Goal: Task Accomplishment & Management: Manage account settings

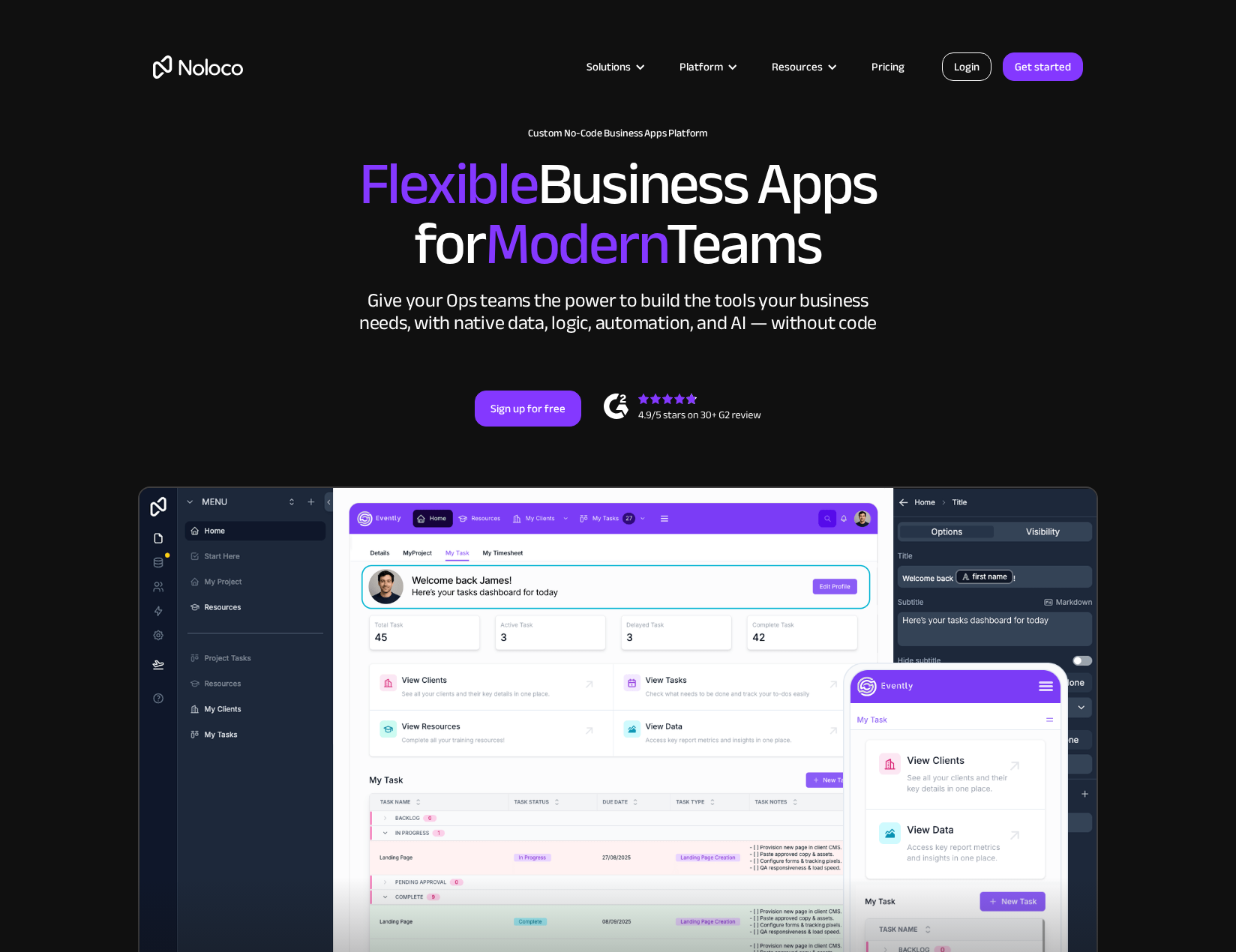
click at [963, 73] on link "Login" at bounding box center [966, 67] width 50 height 28
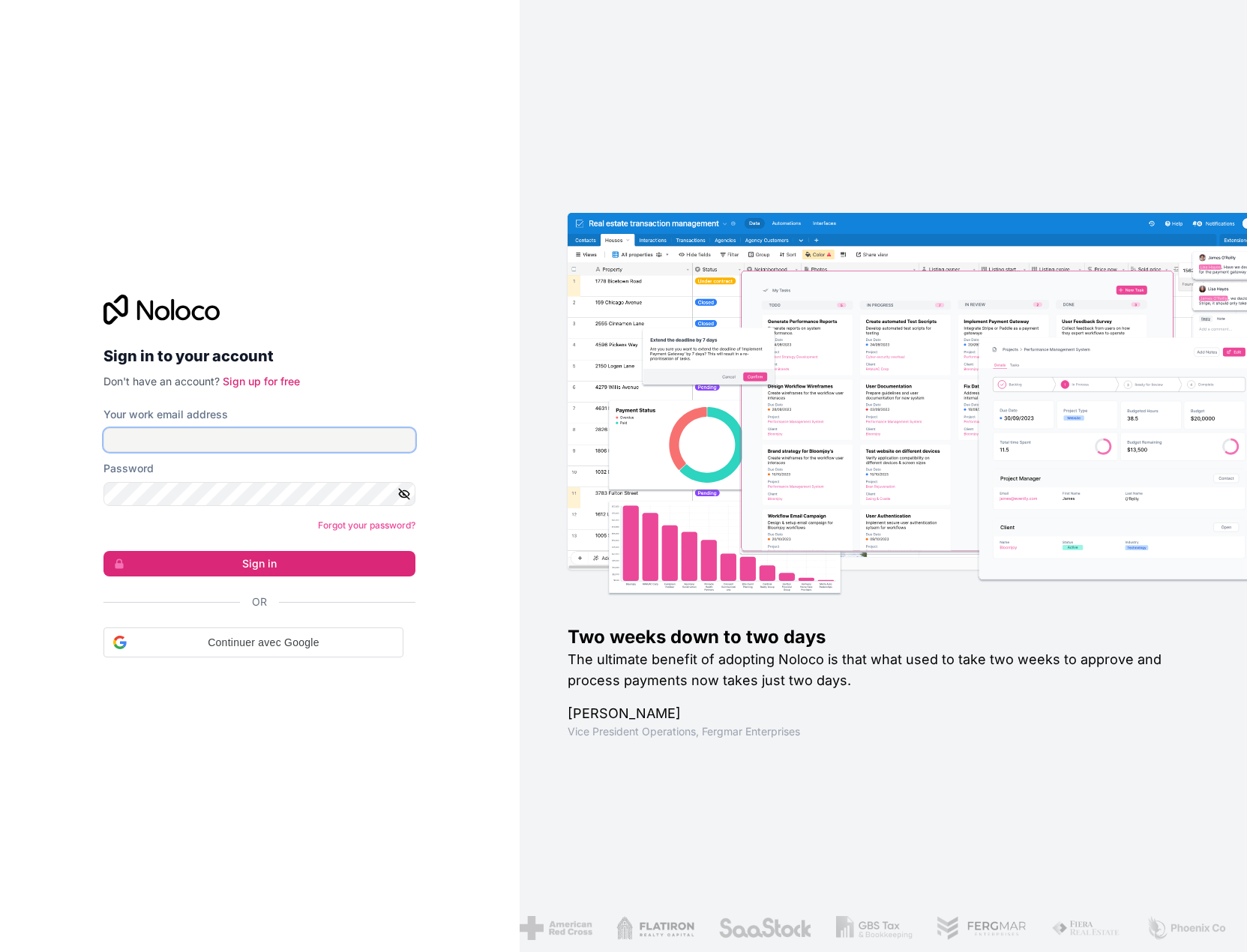
type input "[EMAIL_ADDRESS][PERSON_NAME][DOMAIN_NAME]"
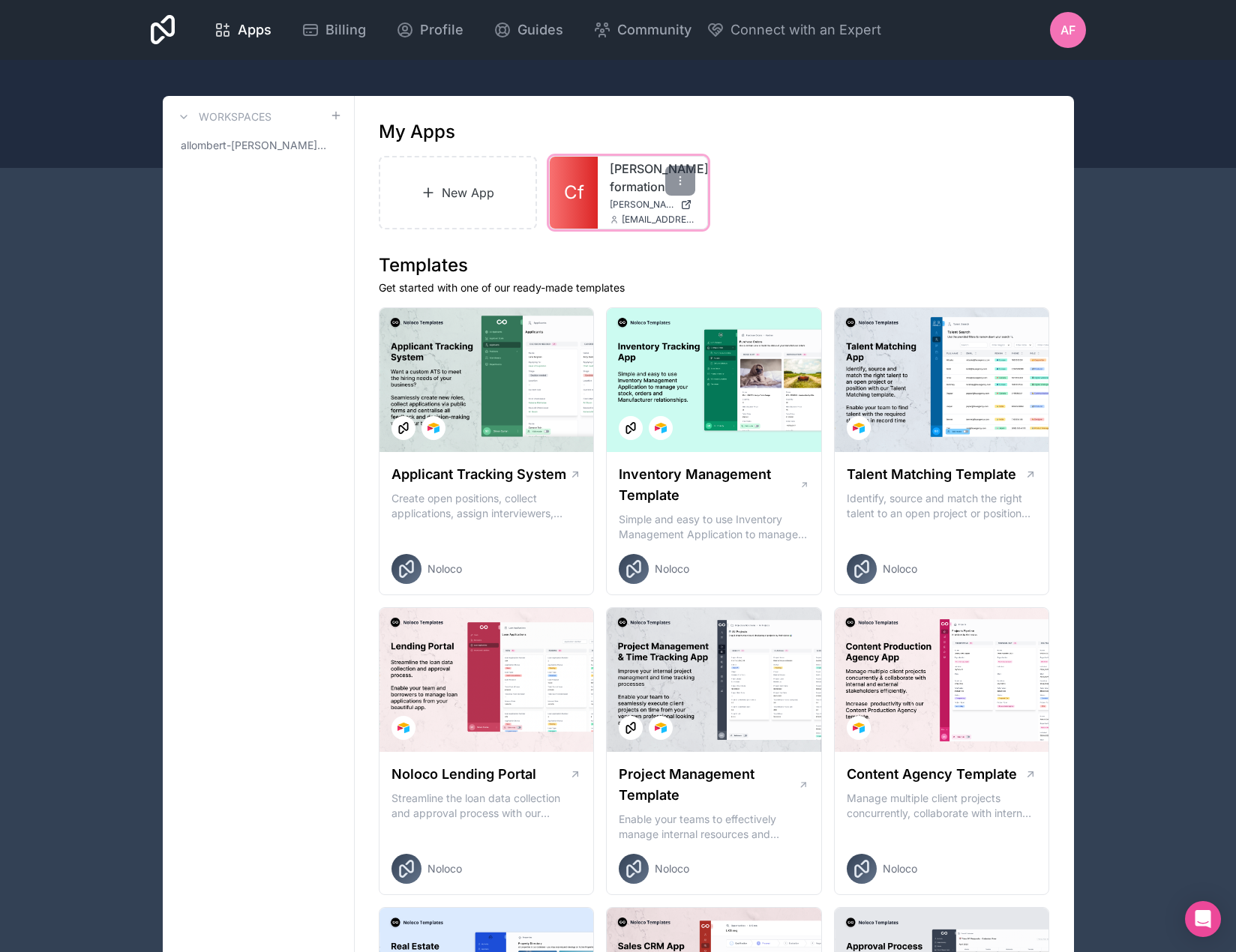
click at [622, 201] on span "[PERSON_NAME][DOMAIN_NAME]" at bounding box center [642, 204] width 64 height 12
